Goal: Task Accomplishment & Management: Use online tool/utility

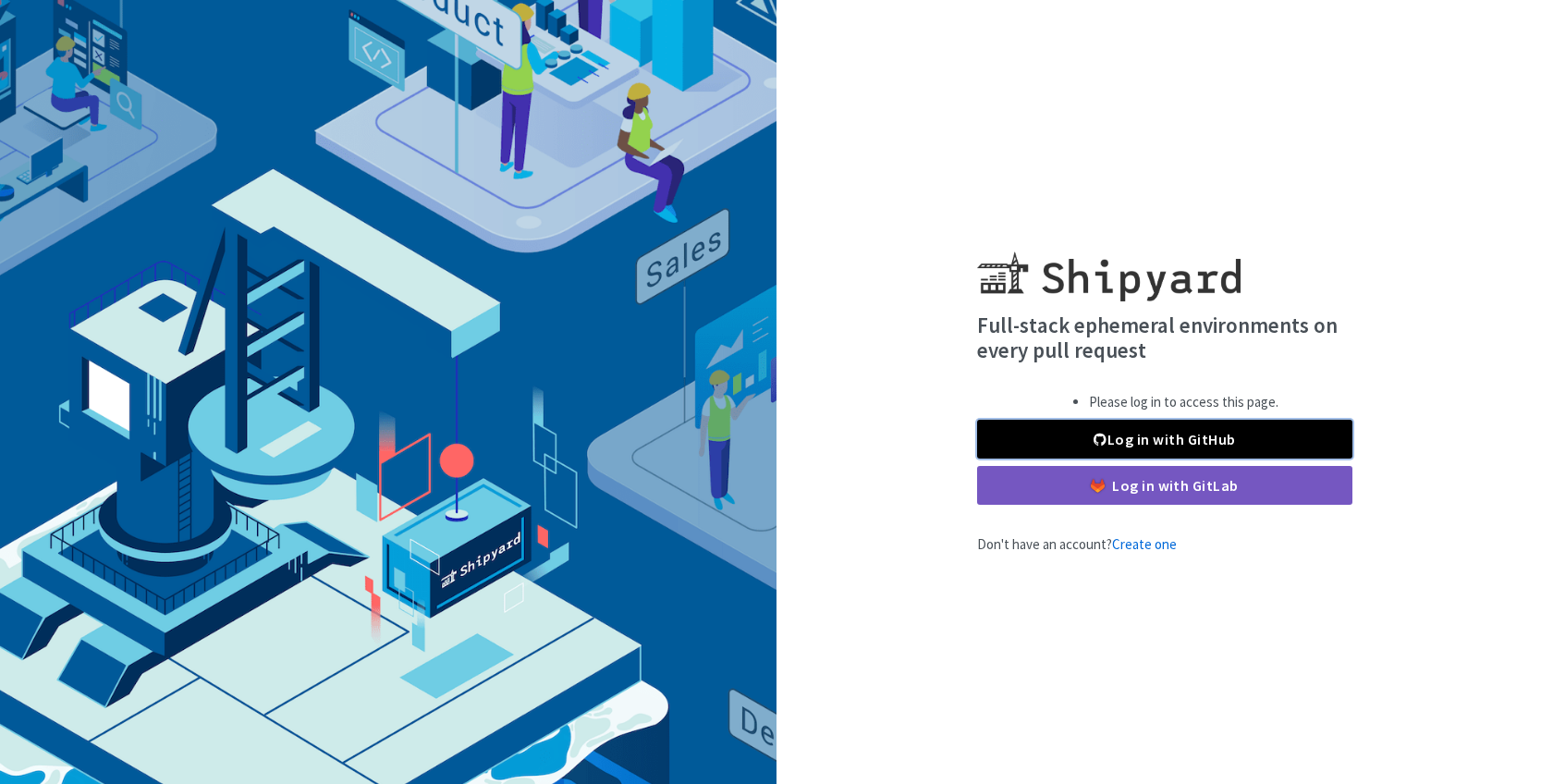
click at [1148, 428] on link "Log in with GitHub" at bounding box center [1164, 439] width 375 height 39
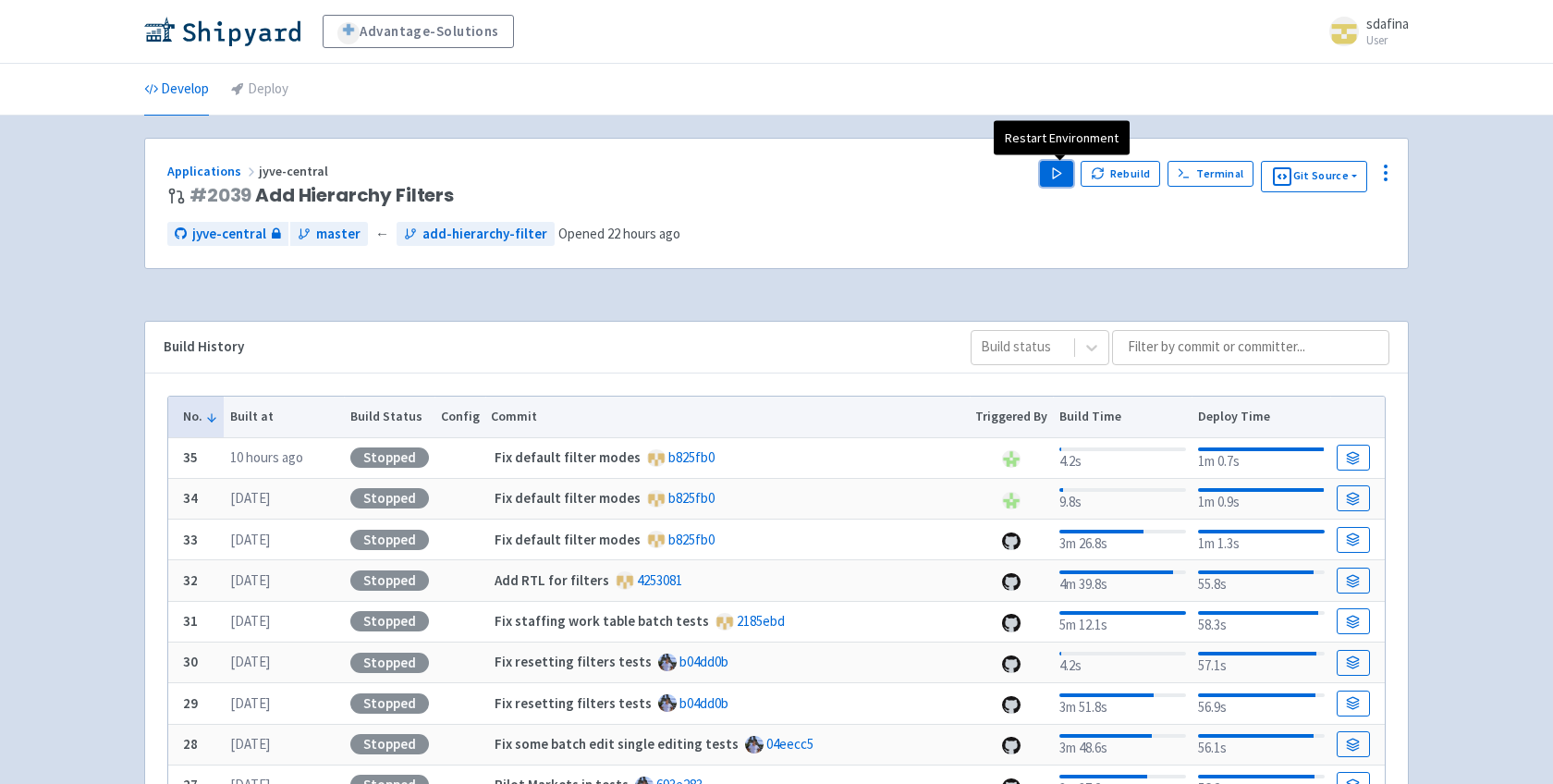
click at [1061, 173] on polygon "button" at bounding box center [1057, 173] width 8 height 10
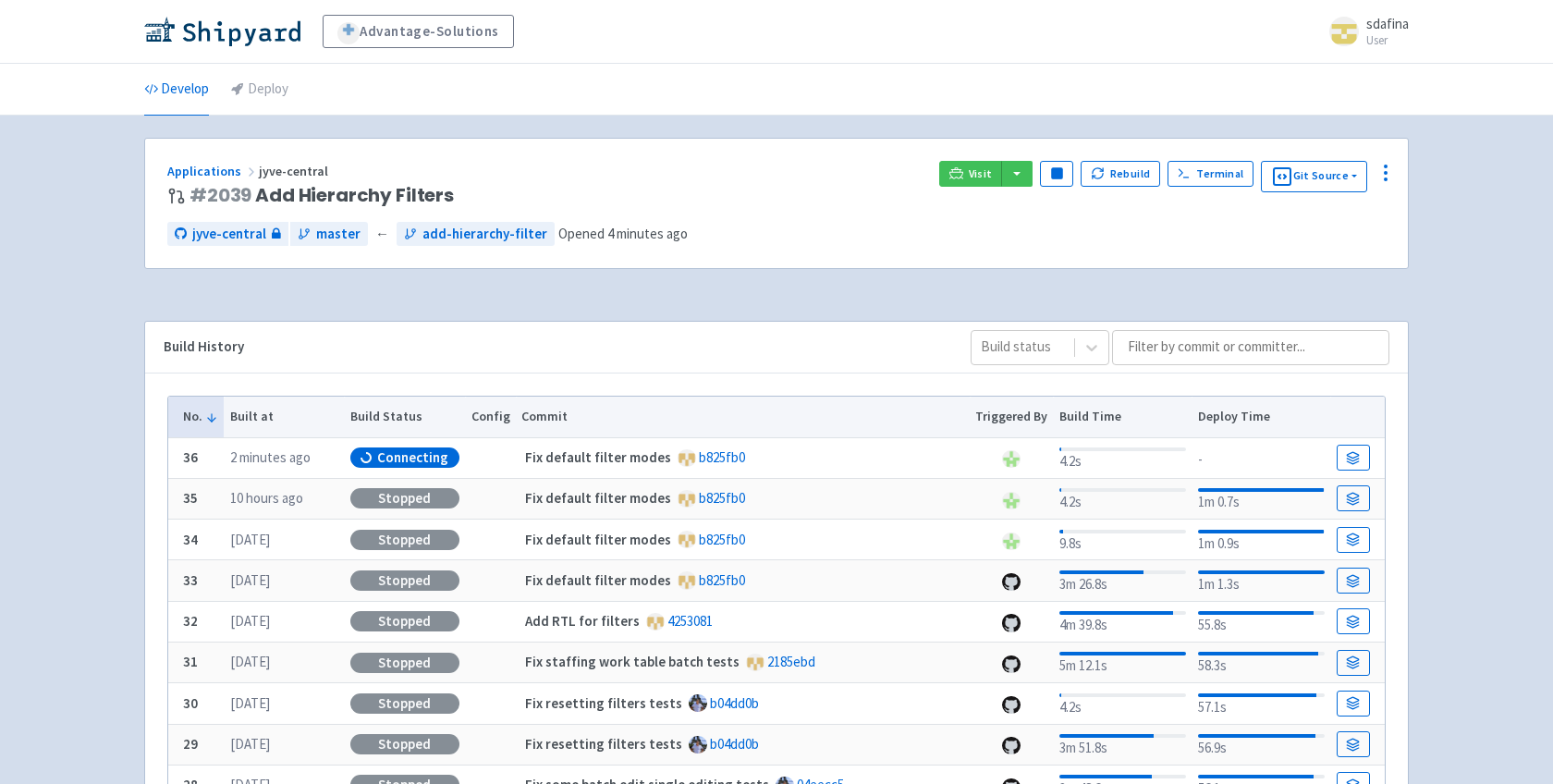
click at [1031, 188] on div "Visit Pause Rebuild Terminal Git Source" at bounding box center [1162, 176] width 447 height 31
click at [1023, 177] on button "button" at bounding box center [1017, 173] width 31 height 25
click at [1051, 241] on link "jyve-central (react)" at bounding box center [1097, 238] width 193 height 28
